Goal: Task Accomplishment & Management: Manage account settings

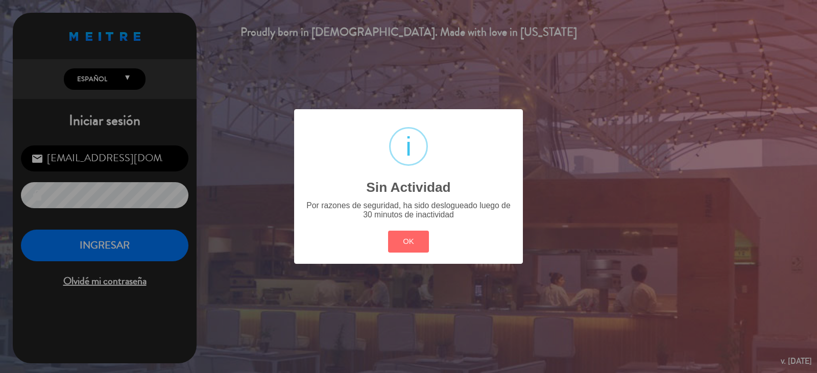
click at [411, 234] on button "OK" at bounding box center [408, 242] width 41 height 22
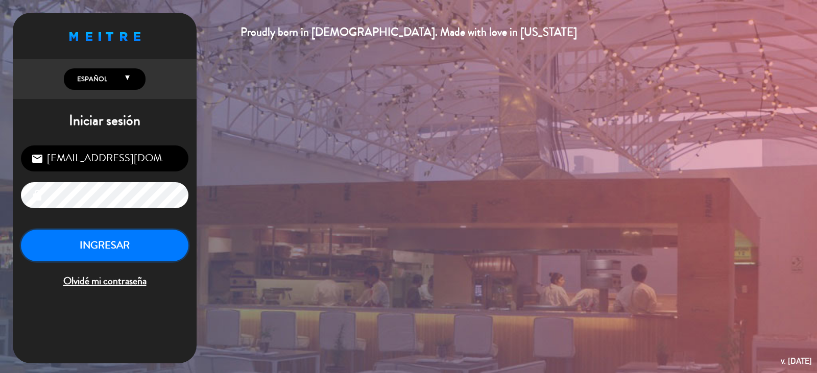
click at [85, 255] on button "INGRESAR" at bounding box center [104, 246] width 167 height 32
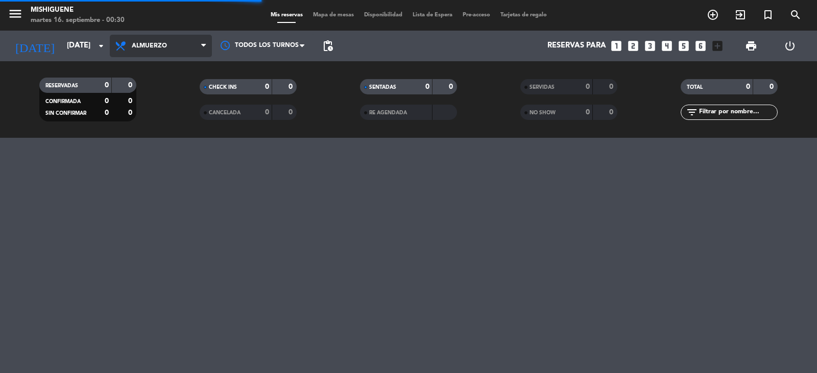
click at [153, 48] on span "Almuerzo" at bounding box center [149, 45] width 35 height 7
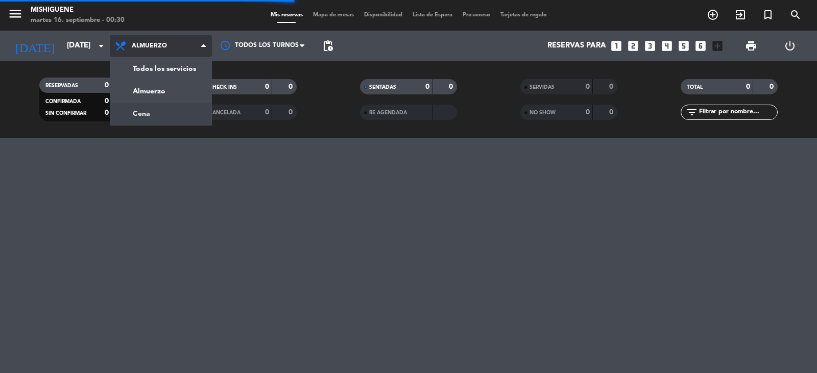
click at [152, 109] on div "menu Mishiguene martes 16. septiembre - 00:30 Mis reservas Mapa de mesas Dispon…" at bounding box center [408, 69] width 817 height 138
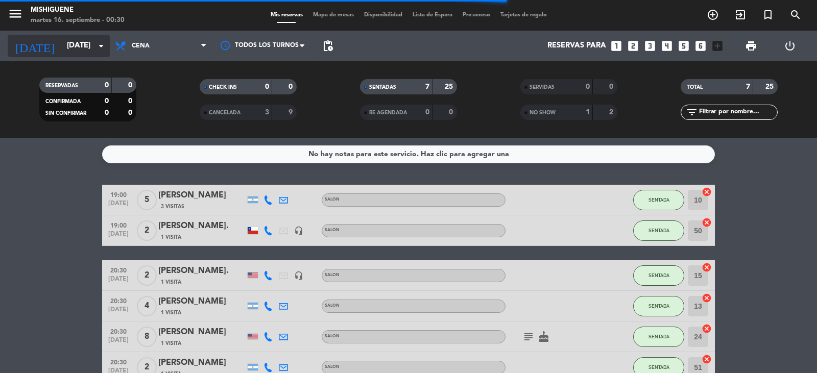
click at [78, 49] on input "[DATE]" at bounding box center [111, 45] width 99 height 19
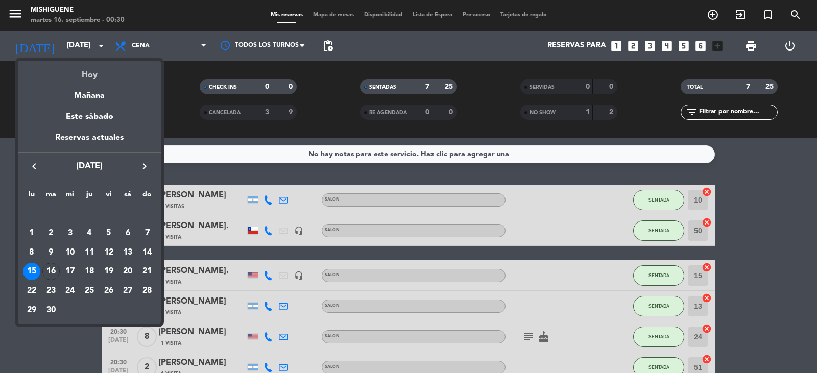
click at [90, 80] on div "Hoy" at bounding box center [89, 71] width 143 height 21
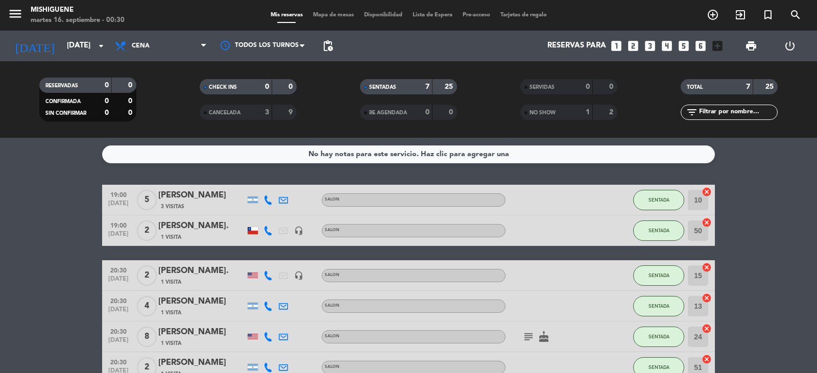
type input "[DATE]"
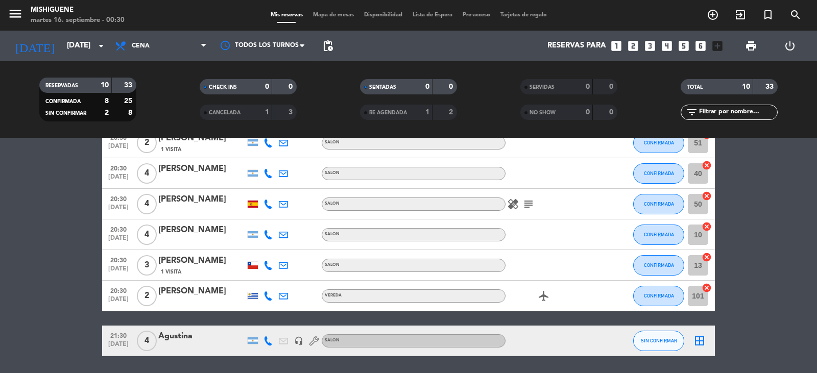
scroll to position [147, 0]
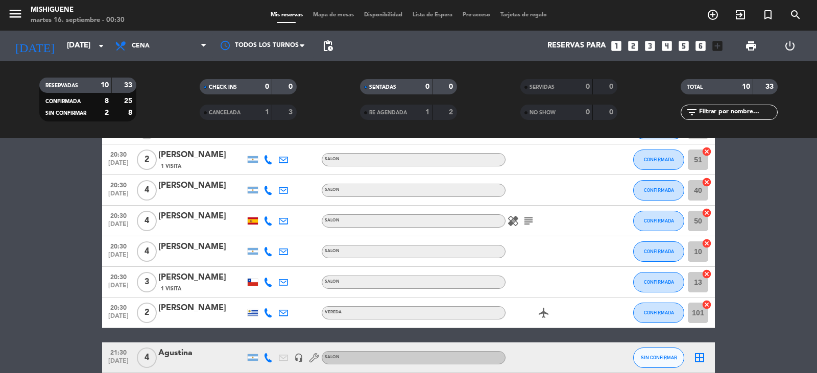
click at [531, 224] on icon "subject" at bounding box center [528, 221] width 12 height 12
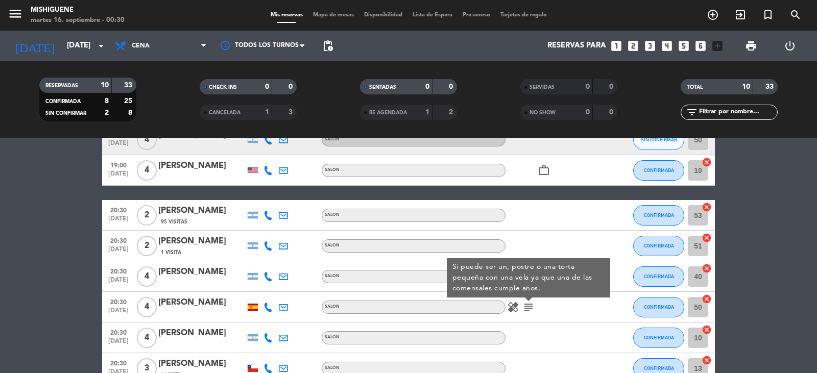
scroll to position [44, 0]
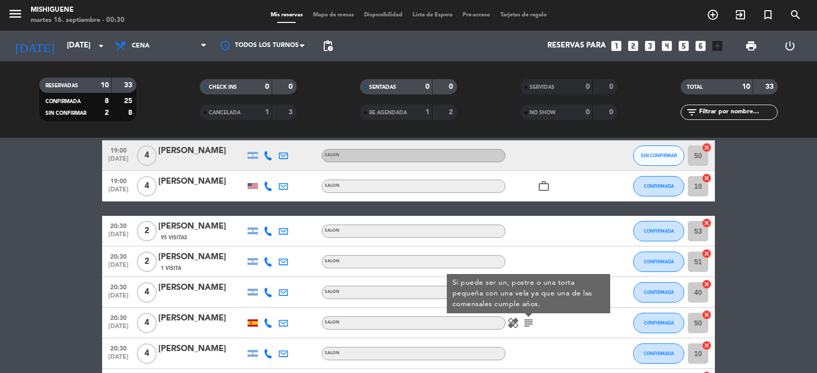
click at [285, 227] on icon at bounding box center [283, 231] width 9 height 9
